Goal: Navigation & Orientation: Understand site structure

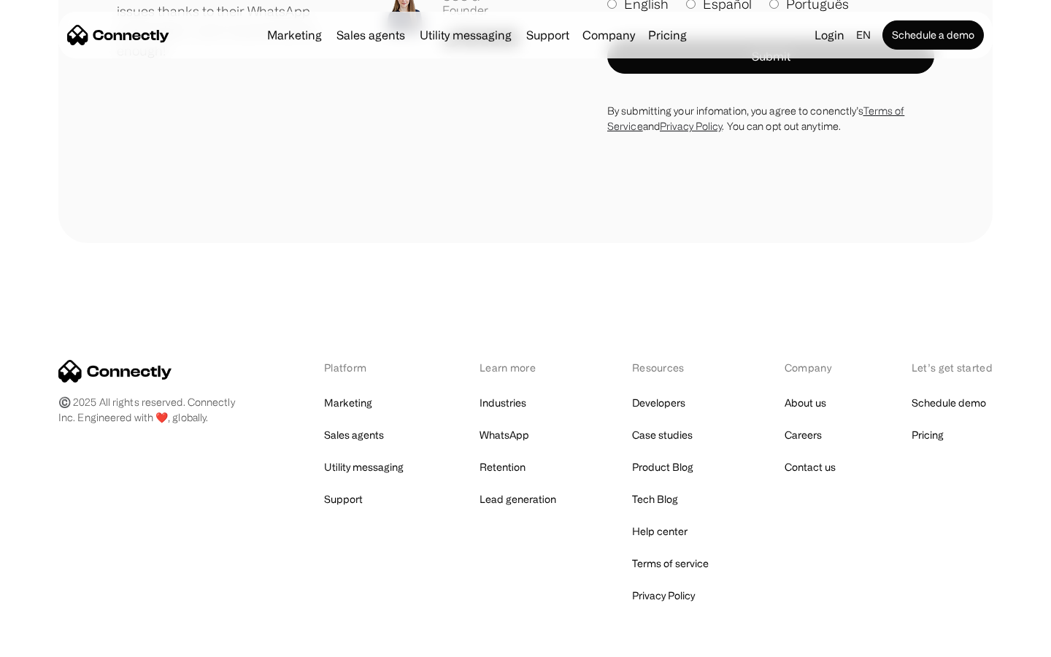
scroll to position [4135, 0]
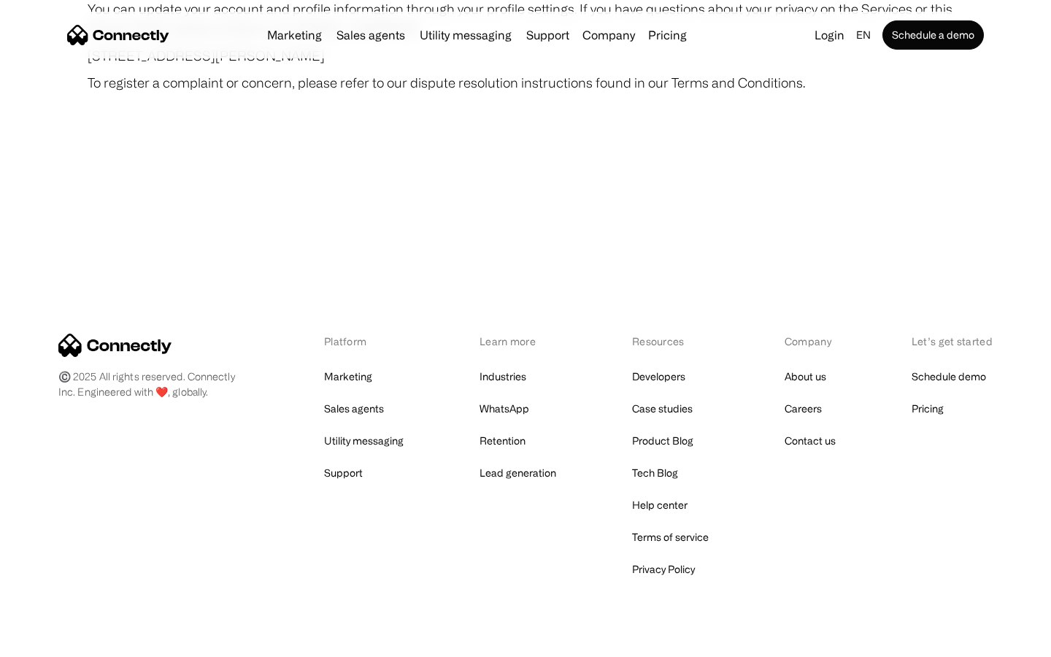
scroll to position [8500, 0]
